Goal: Find specific page/section: Find specific page/section

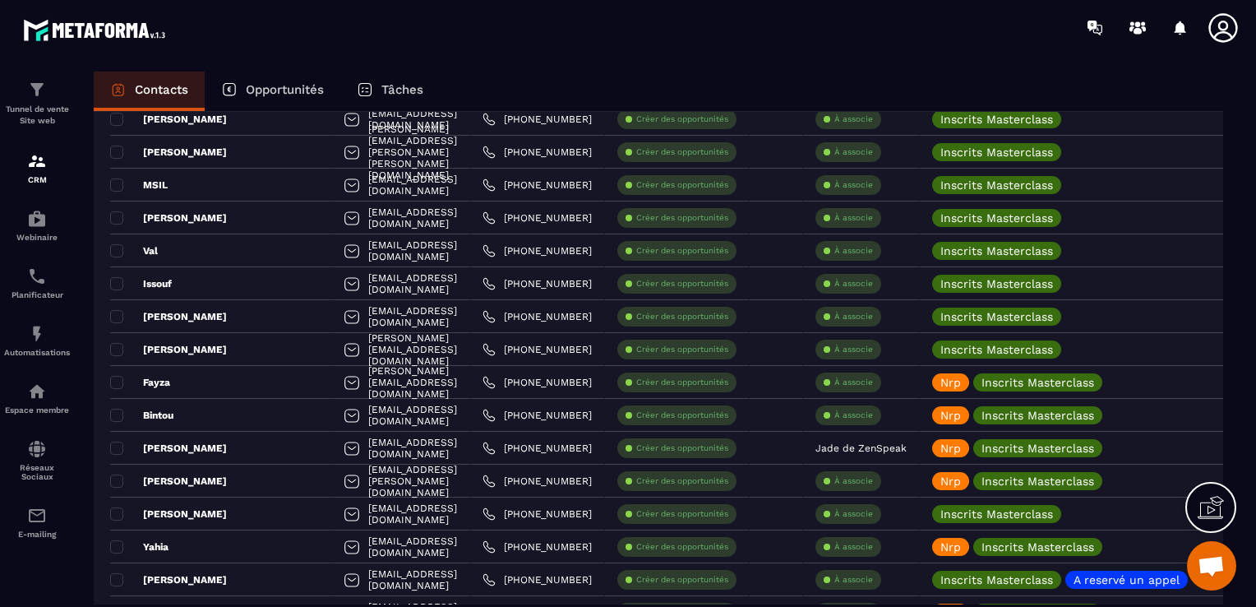
scroll to position [2712, 0]
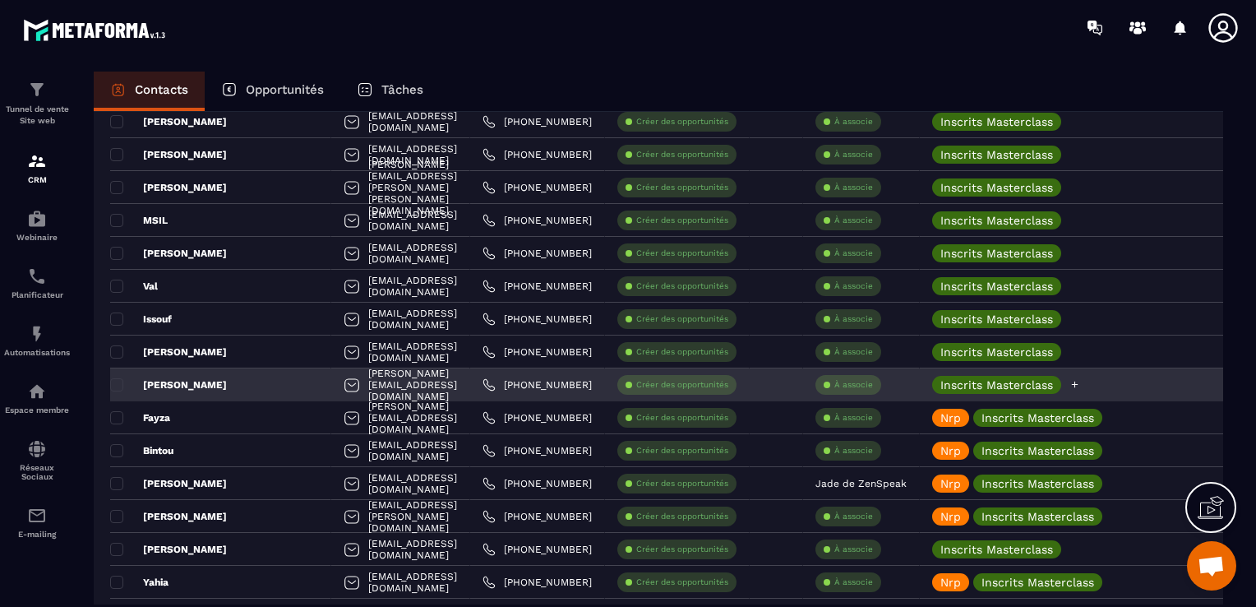
click at [1078, 381] on icon at bounding box center [1075, 384] width 7 height 7
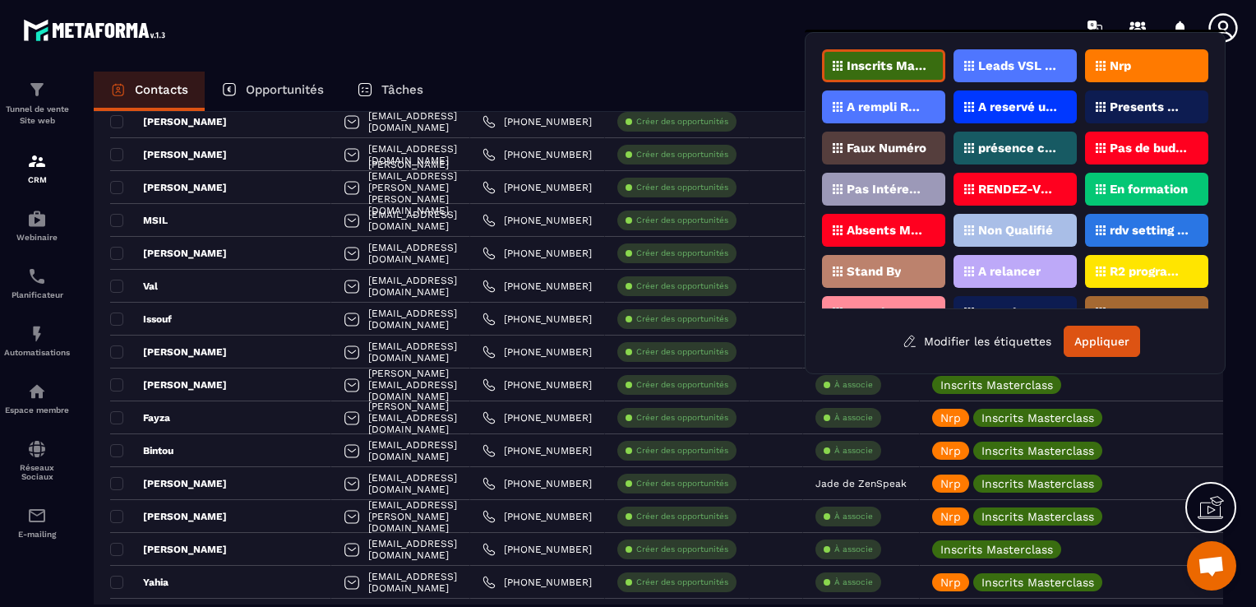
click at [1148, 60] on div "Nrp" at bounding box center [1146, 65] width 123 height 33
click at [1107, 343] on button "Appliquer" at bounding box center [1102, 340] width 76 height 31
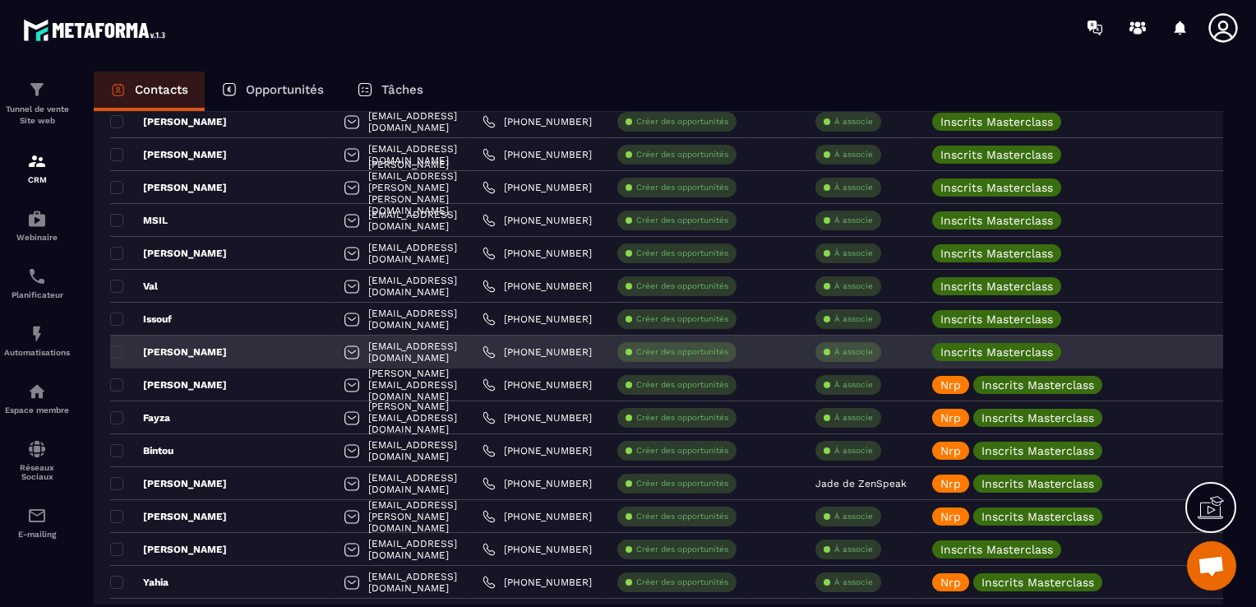
click at [250, 350] on div "[PERSON_NAME]" at bounding box center [220, 351] width 221 height 33
